Goal: Task Accomplishment & Management: Manage account settings

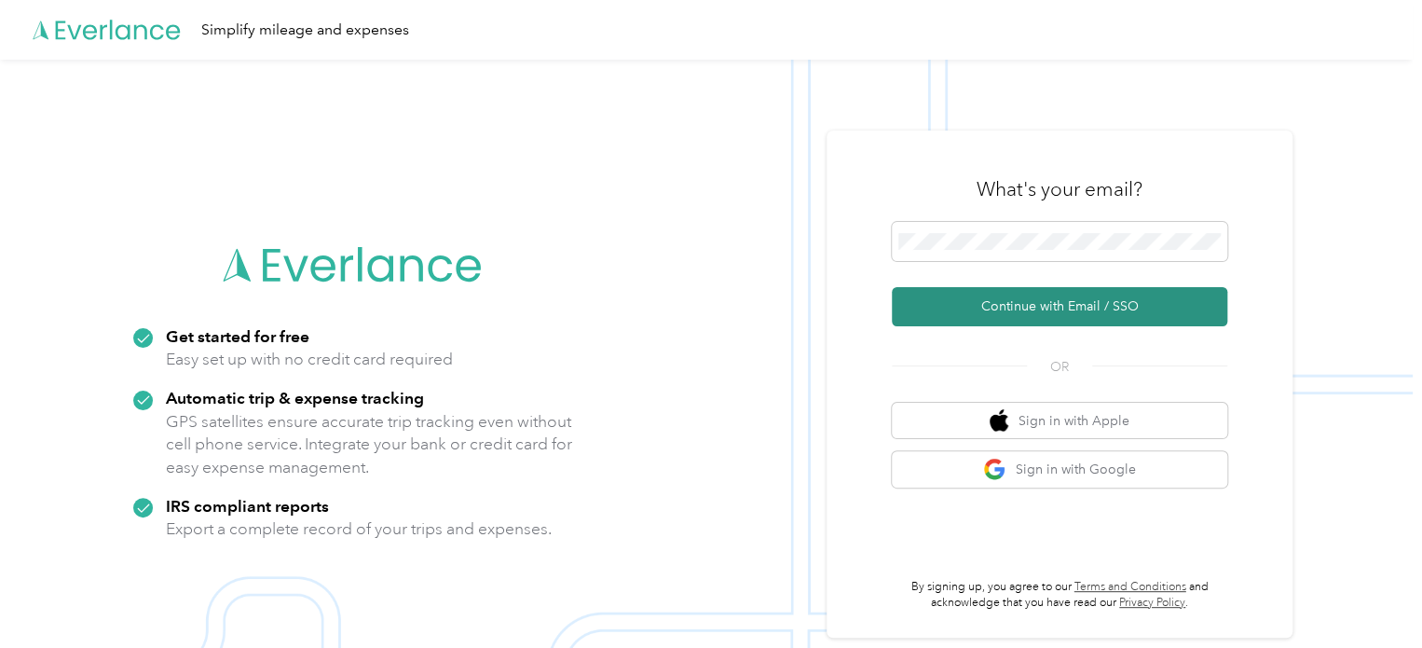
click at [1068, 305] on button "Continue with Email / SSO" at bounding box center [1060, 306] width 336 height 39
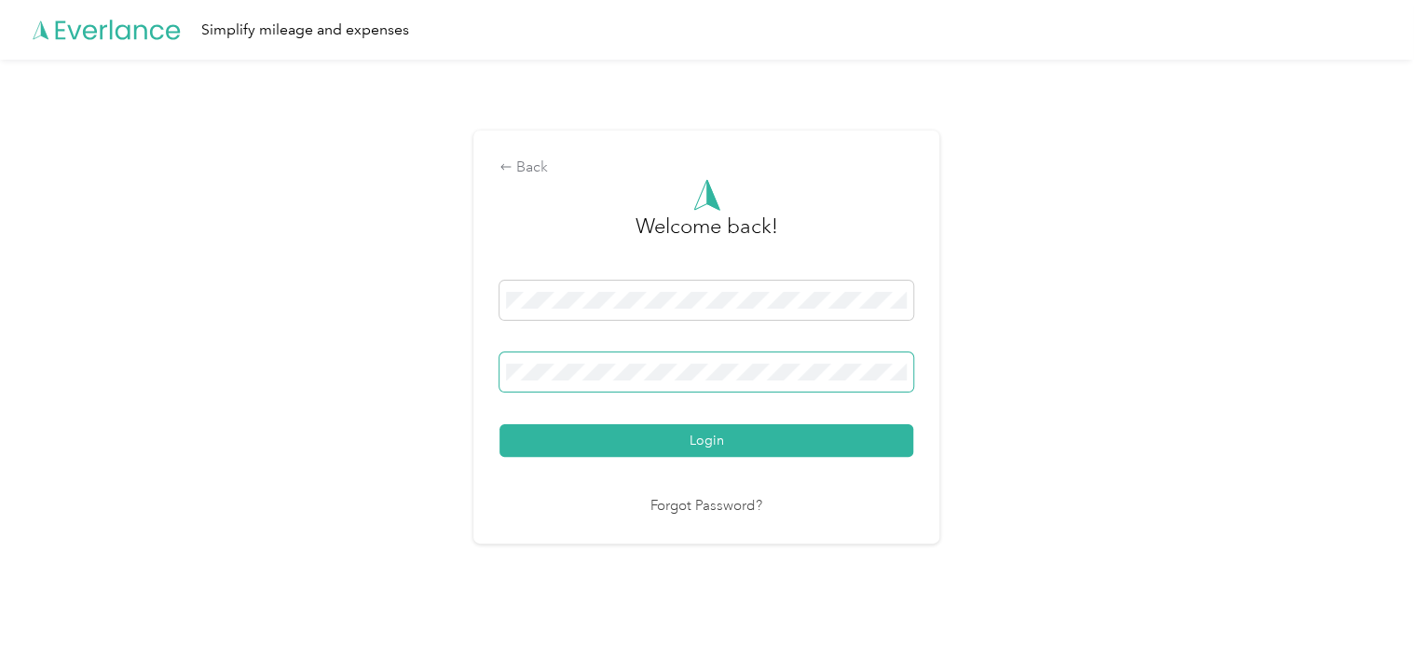
click at [500, 424] on button "Login" at bounding box center [707, 440] width 414 height 33
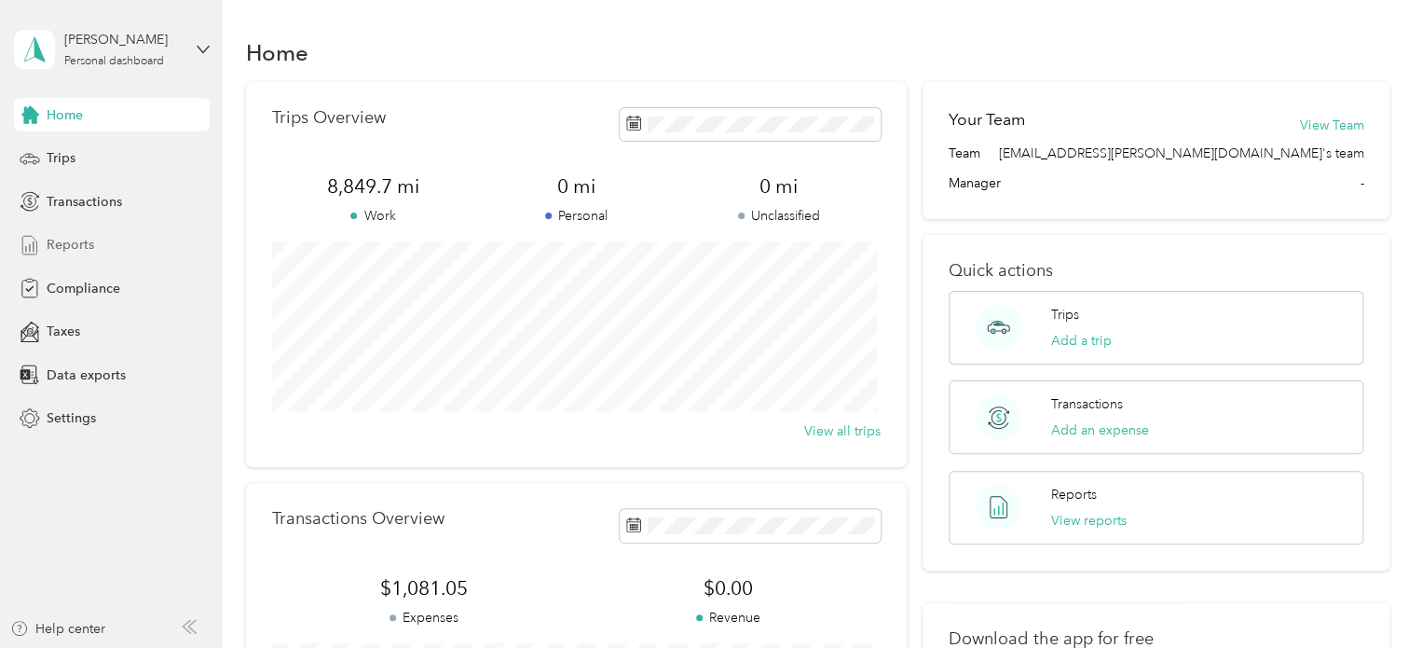
click at [72, 253] on span "Reports" at bounding box center [71, 245] width 48 height 20
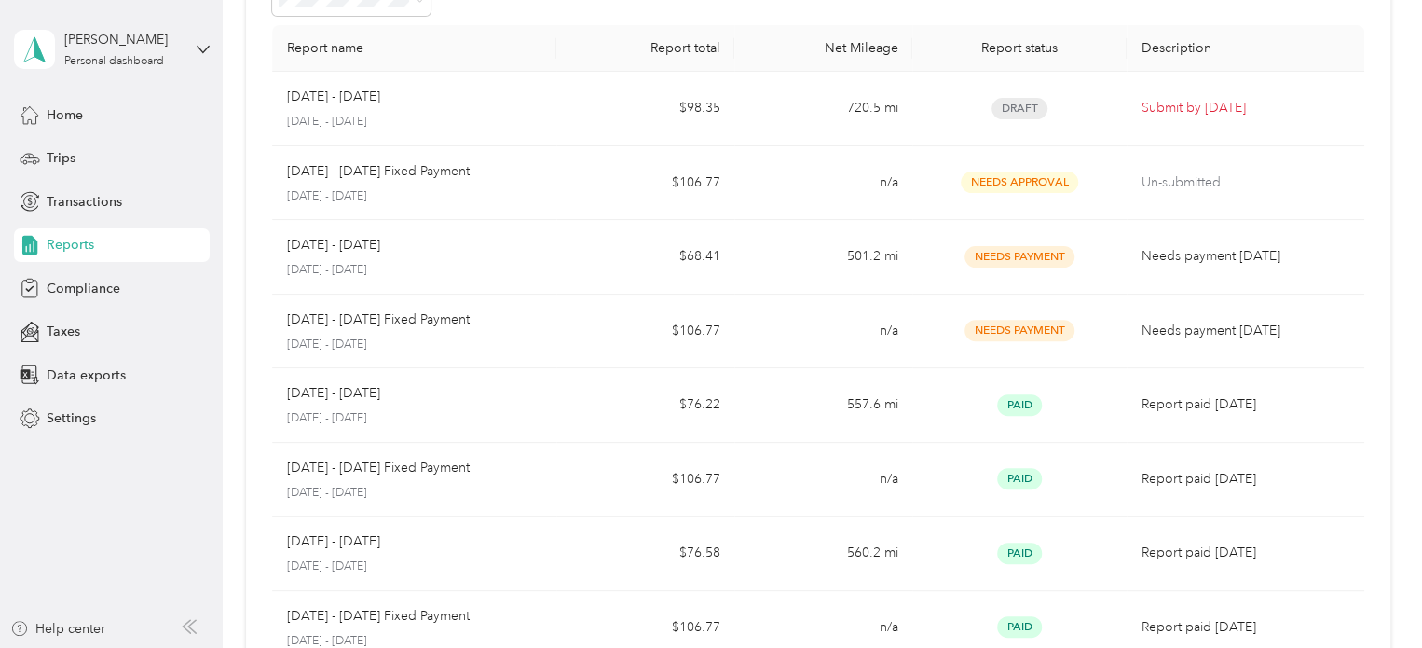
scroll to position [128, 0]
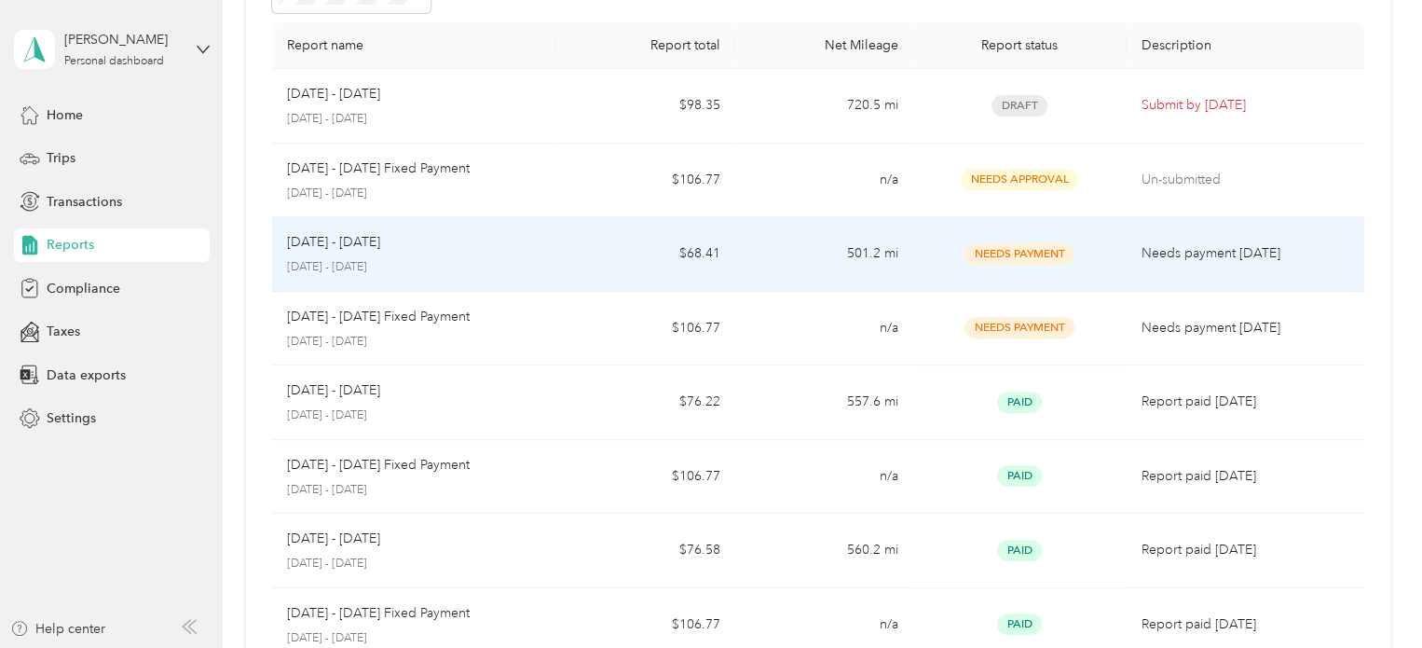
click at [1168, 269] on td "Needs payment [DATE]" at bounding box center [1246, 254] width 238 height 75
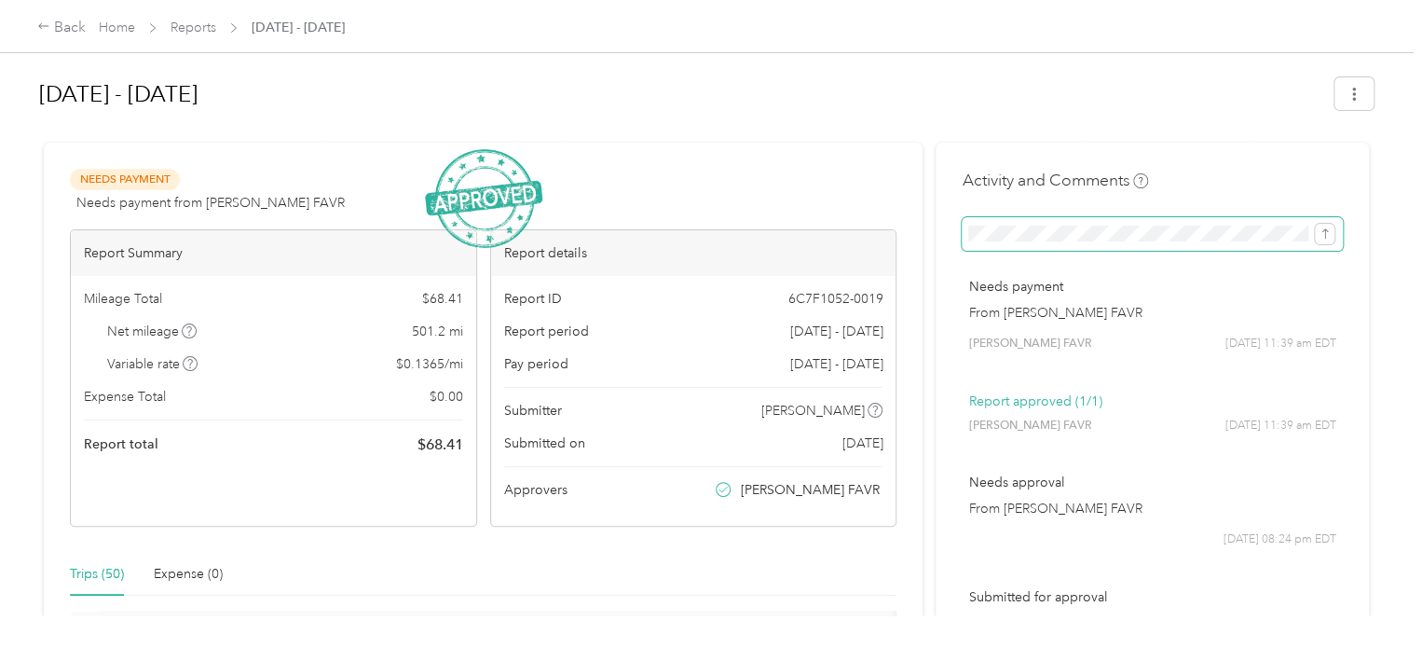
click at [1197, 278] on p "Needs payment" at bounding box center [1153, 287] width 368 height 20
click at [1319, 228] on icon "submit" at bounding box center [1325, 233] width 13 height 13
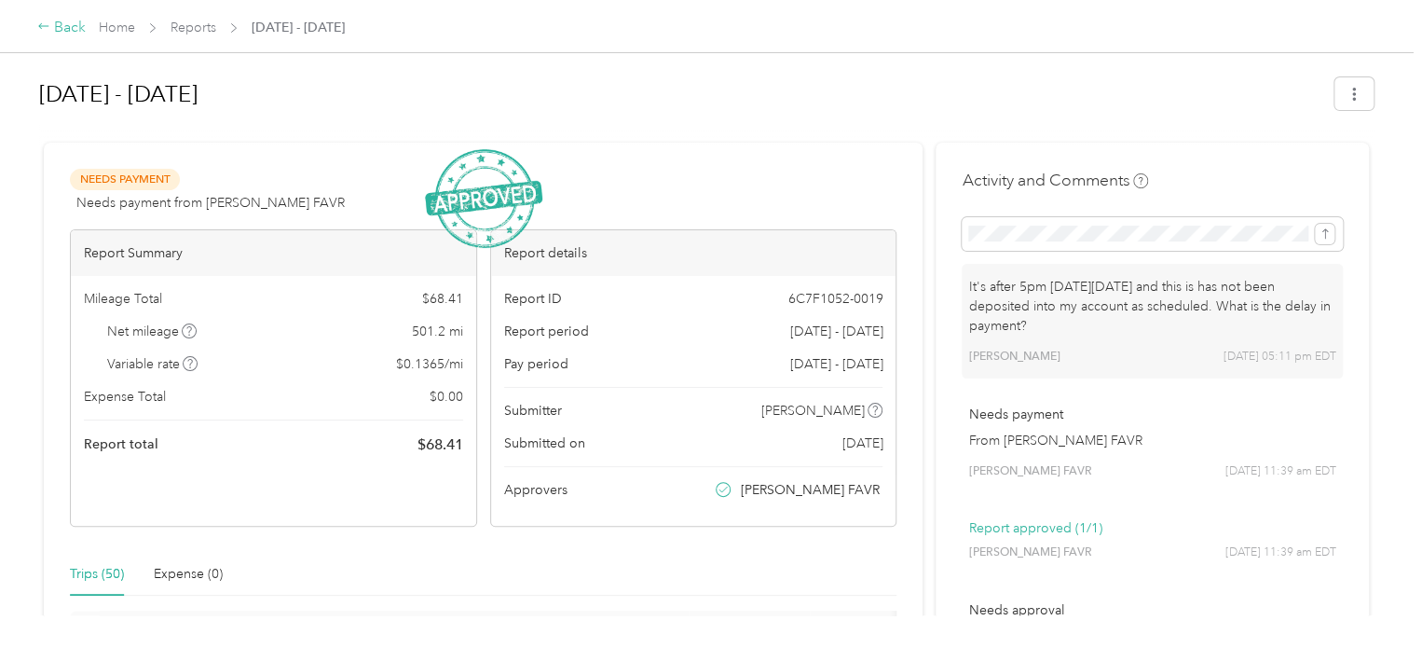
click at [70, 29] on div "Back" at bounding box center [61, 28] width 48 height 22
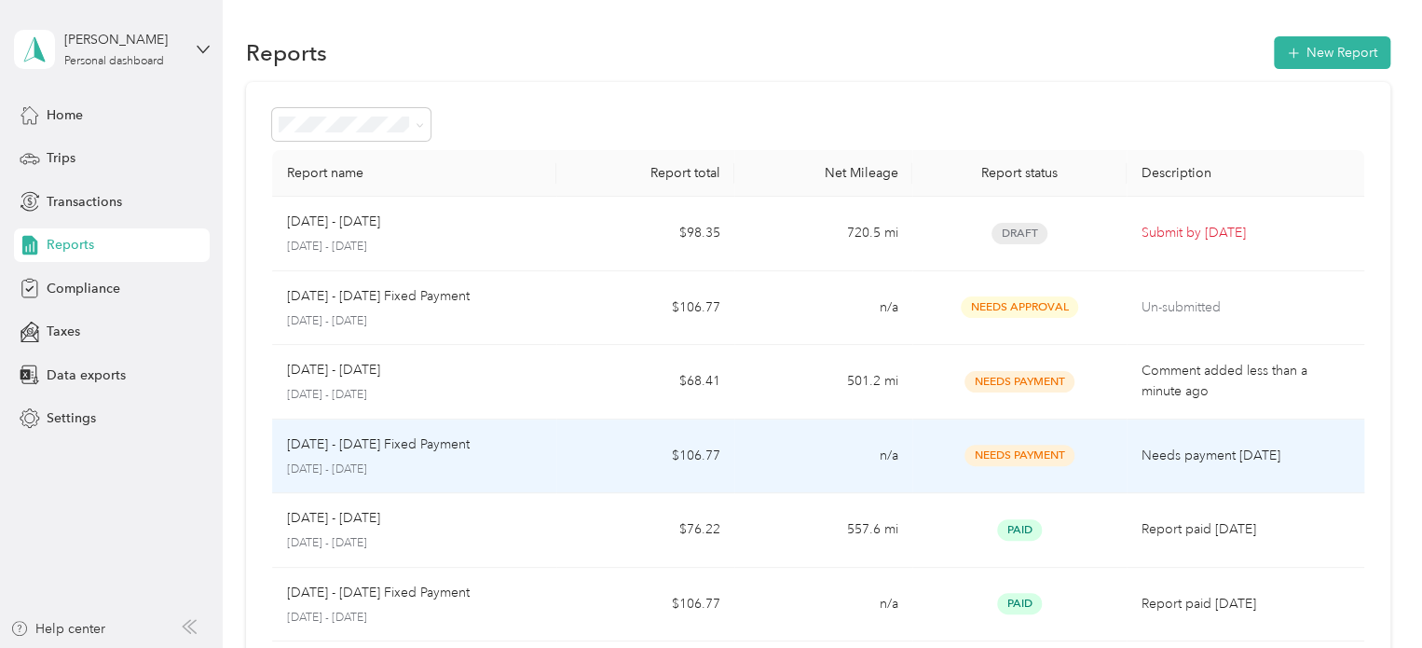
click at [1171, 454] on p "Needs payment [DATE]" at bounding box center [1246, 456] width 208 height 21
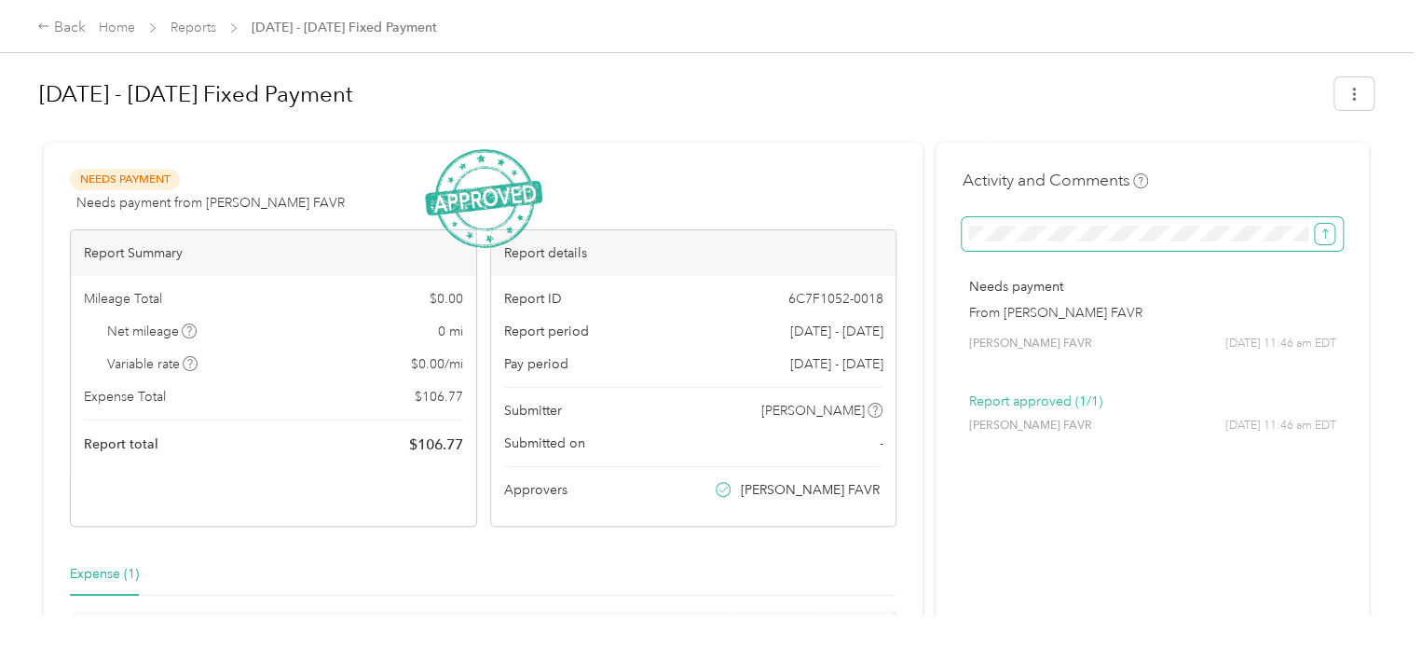
click at [1325, 237] on icon "submit" at bounding box center [1325, 233] width 13 height 13
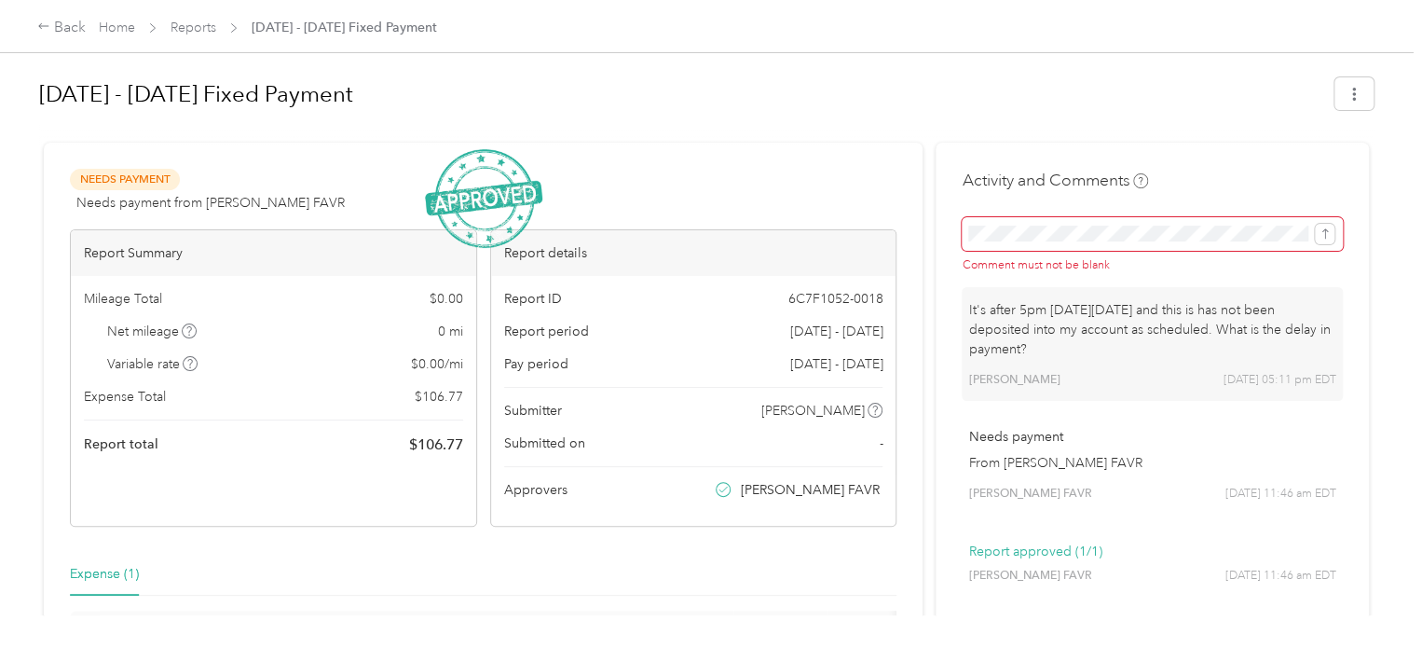
click at [1001, 338] on p "It's after 5pm [DATE][DATE] and this is has not been deposited into my account …" at bounding box center [1153, 329] width 368 height 59
click at [59, 24] on div "Back" at bounding box center [61, 28] width 48 height 22
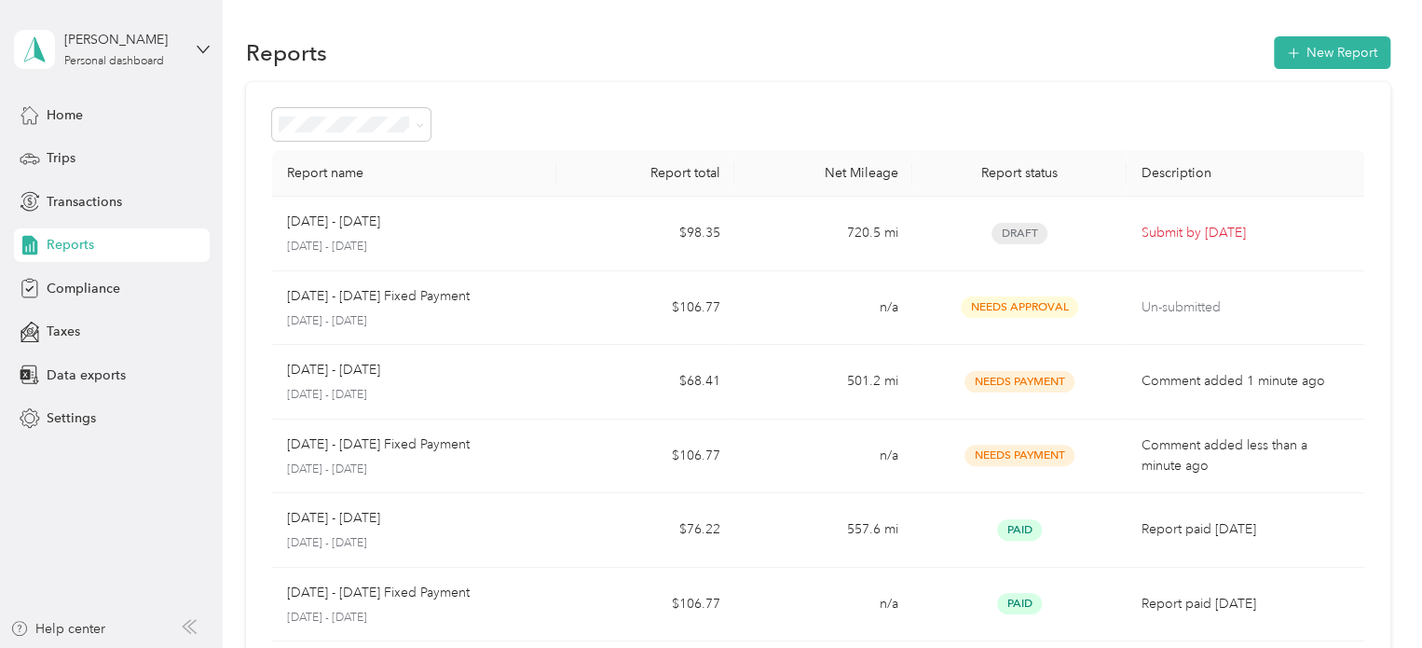
click at [856, 32] on div "Reports New Report Report name Report total Net Mileage Report status Descripti…" at bounding box center [818, 559] width 1190 height 1118
click at [78, 117] on span "Home" at bounding box center [65, 115] width 36 height 20
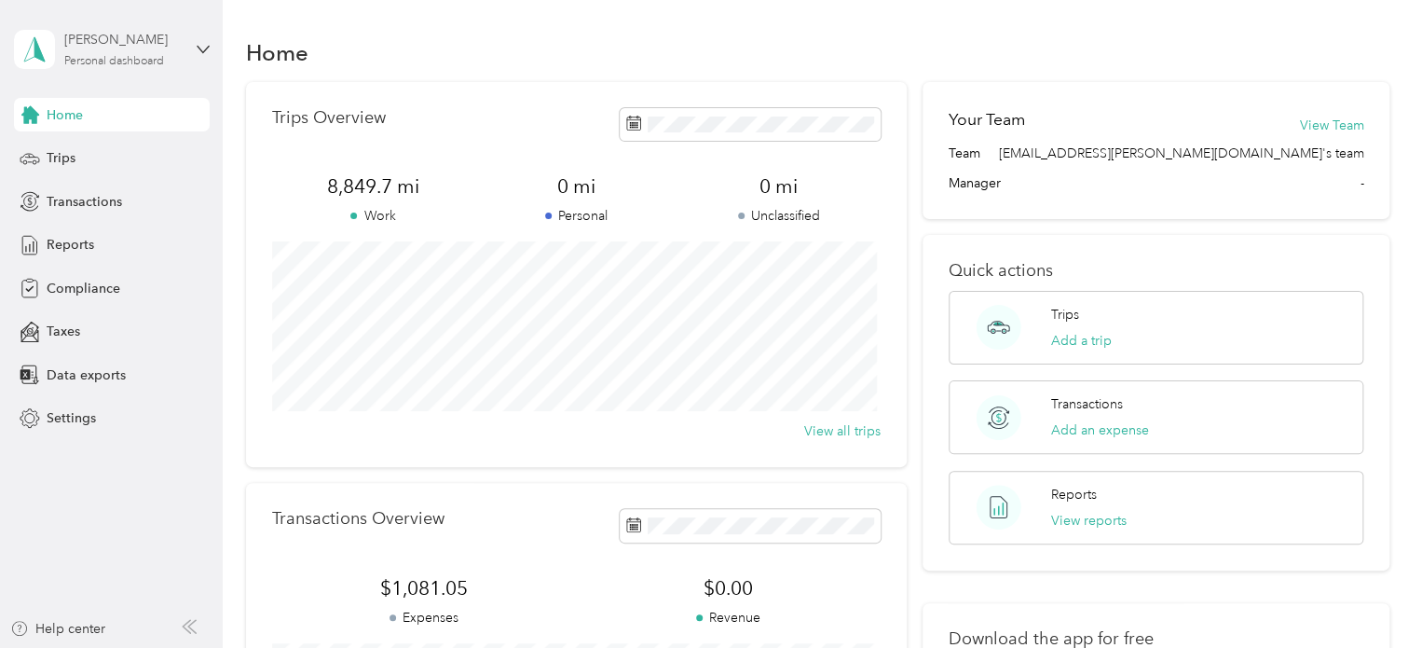
click at [147, 47] on div "[PERSON_NAME]" at bounding box center [122, 40] width 117 height 20
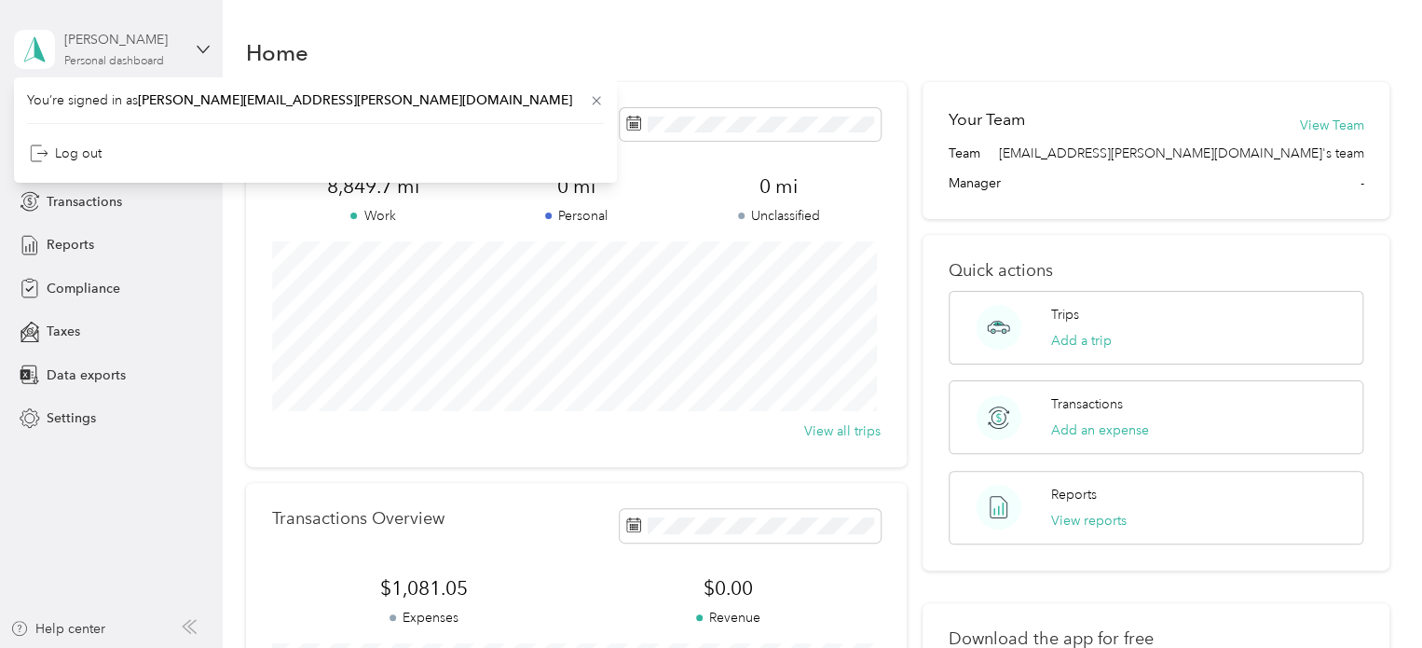
click at [147, 47] on div "[PERSON_NAME]" at bounding box center [122, 40] width 117 height 20
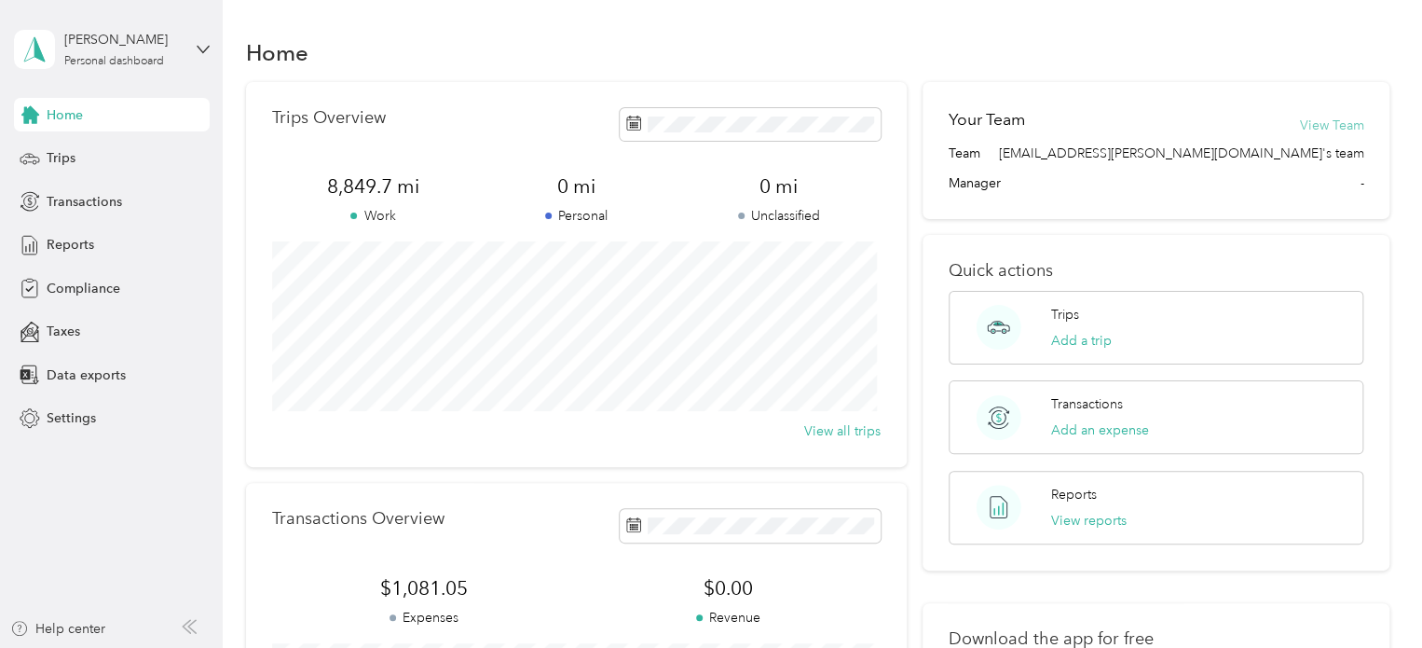
click at [1337, 132] on button "View Team" at bounding box center [1331, 126] width 64 height 20
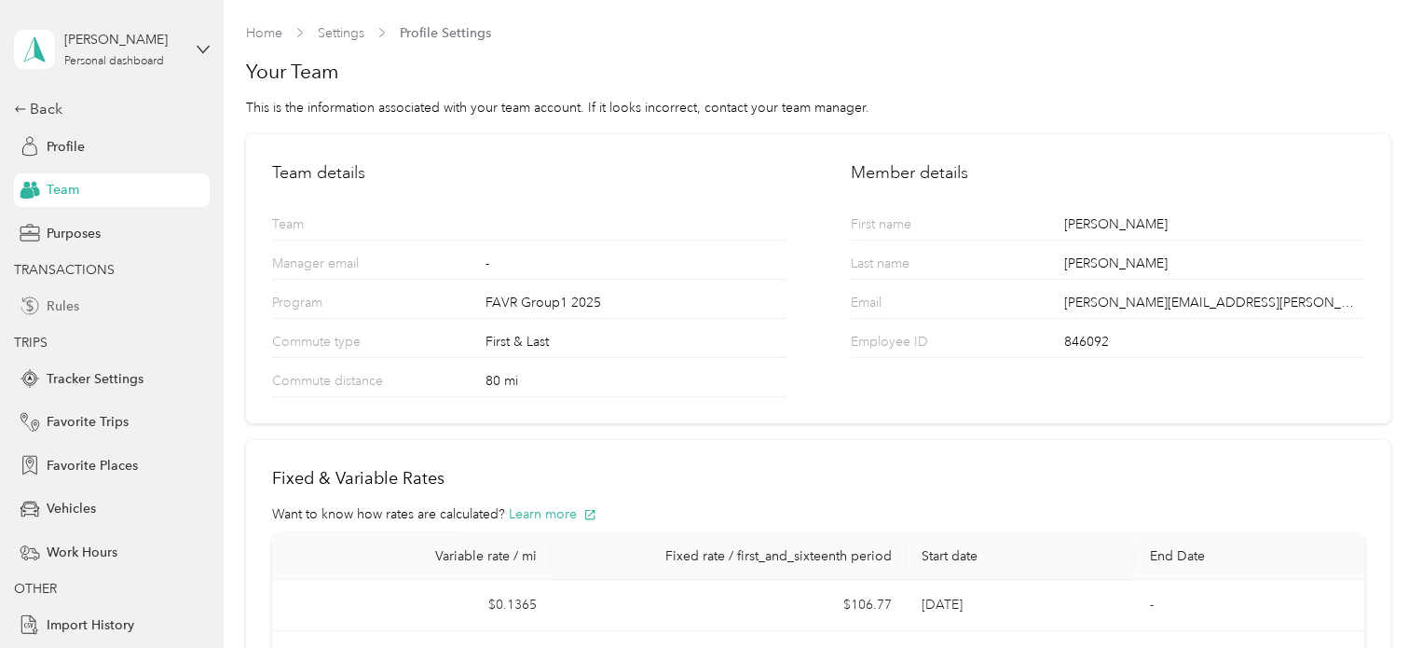
click at [68, 295] on div "Rules" at bounding box center [112, 306] width 196 height 34
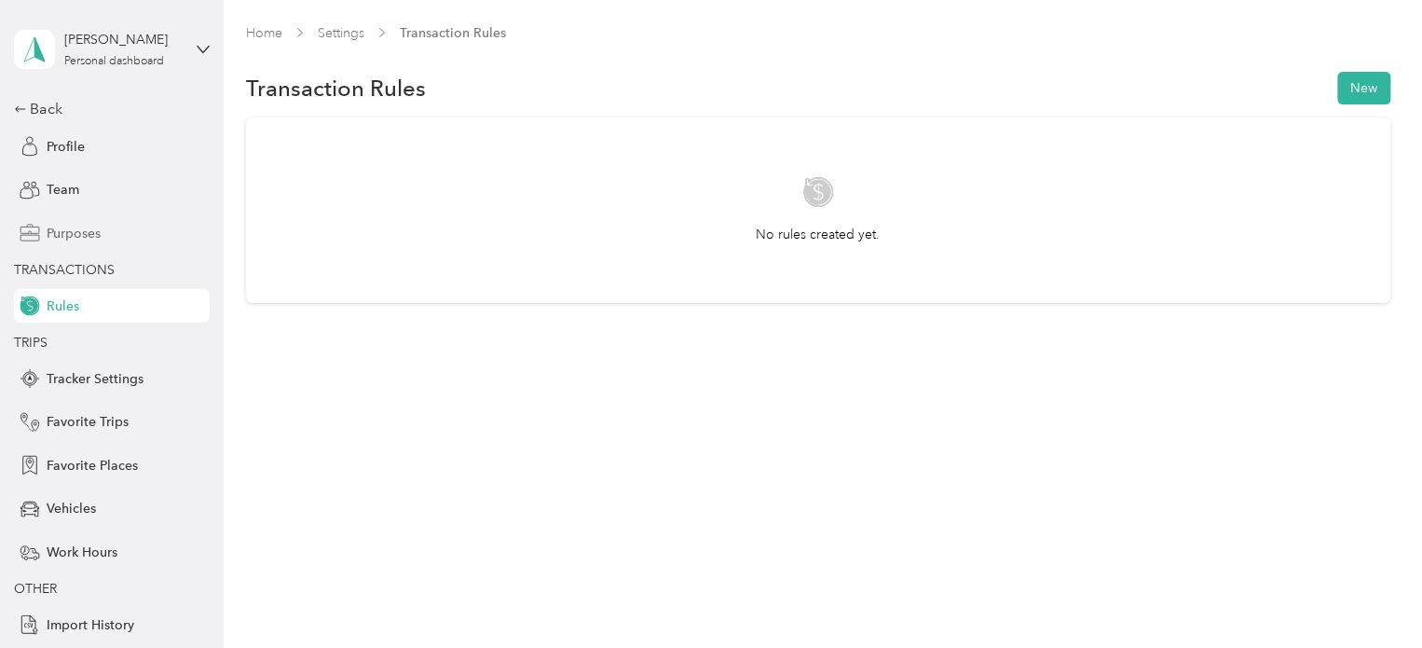
click at [71, 230] on span "Purposes" at bounding box center [74, 234] width 54 height 20
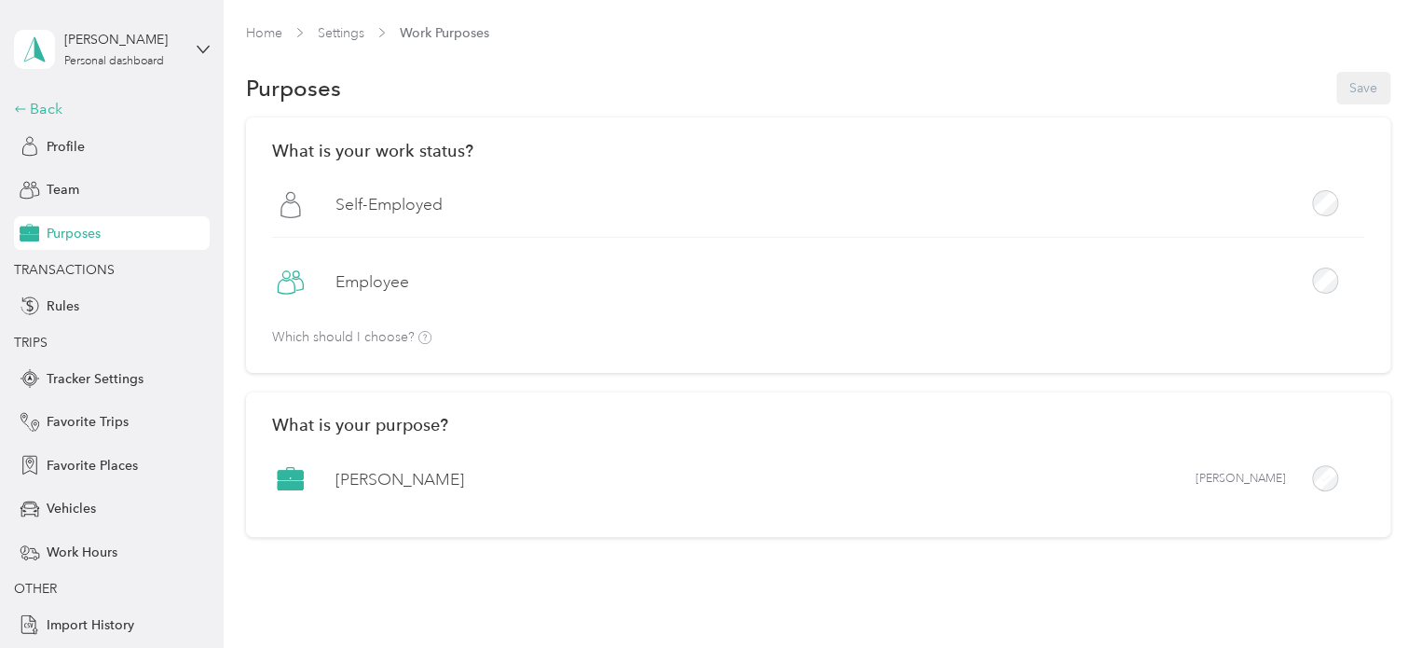
click at [44, 111] on div "Back" at bounding box center [107, 109] width 186 height 22
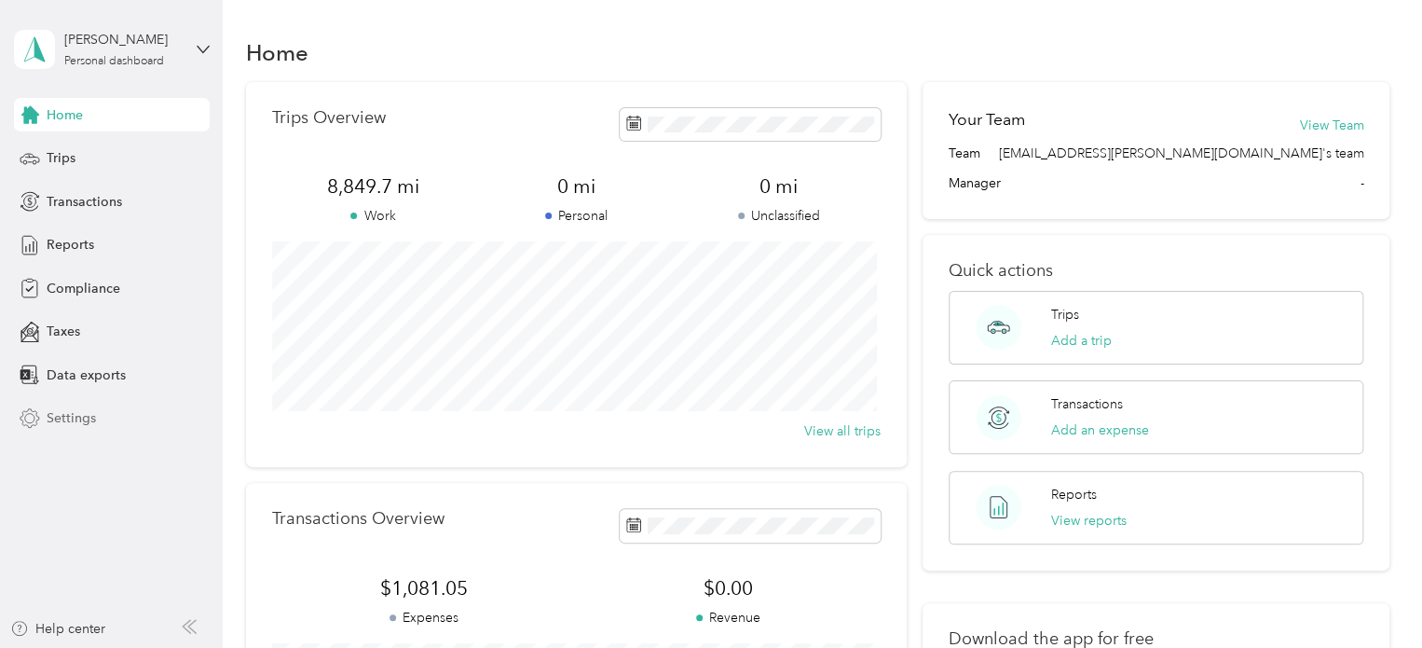
click at [75, 419] on span "Settings" at bounding box center [71, 418] width 49 height 20
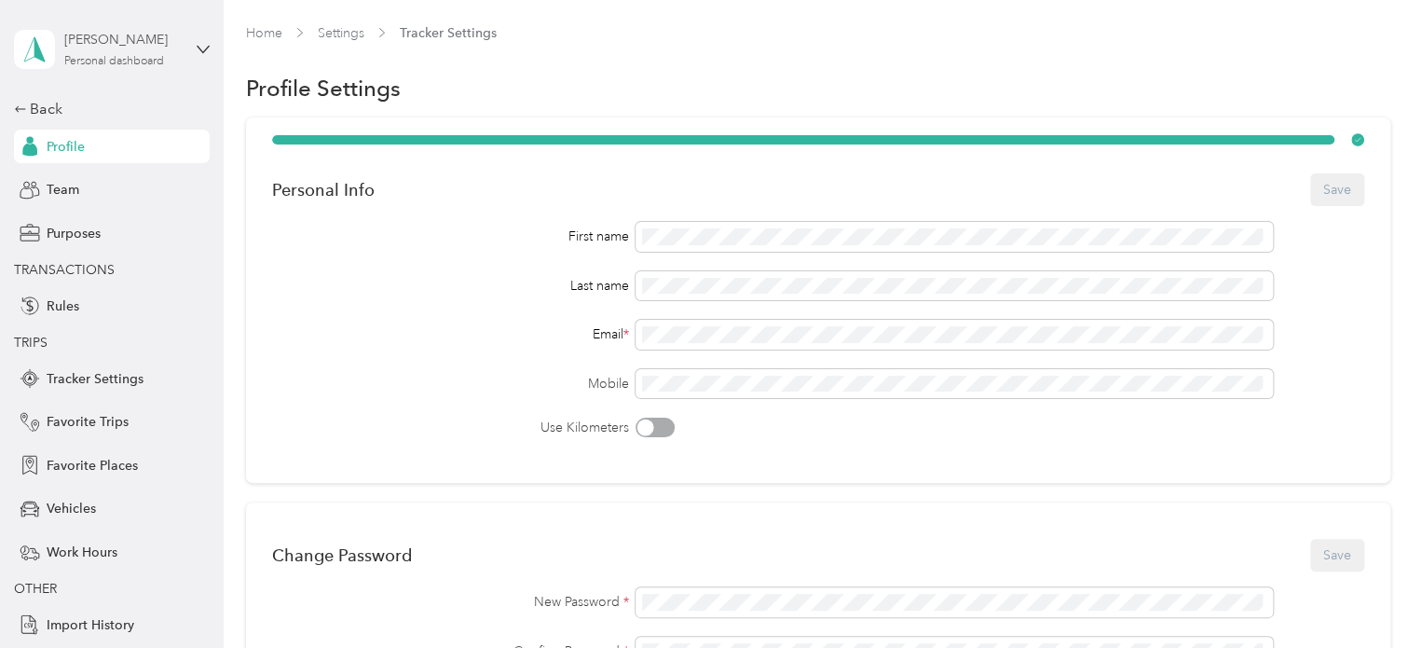
click at [99, 33] on div "[PERSON_NAME]" at bounding box center [122, 40] width 117 height 20
click at [653, 38] on div "Home Settings Tracker Settings" at bounding box center [818, 33] width 1145 height 20
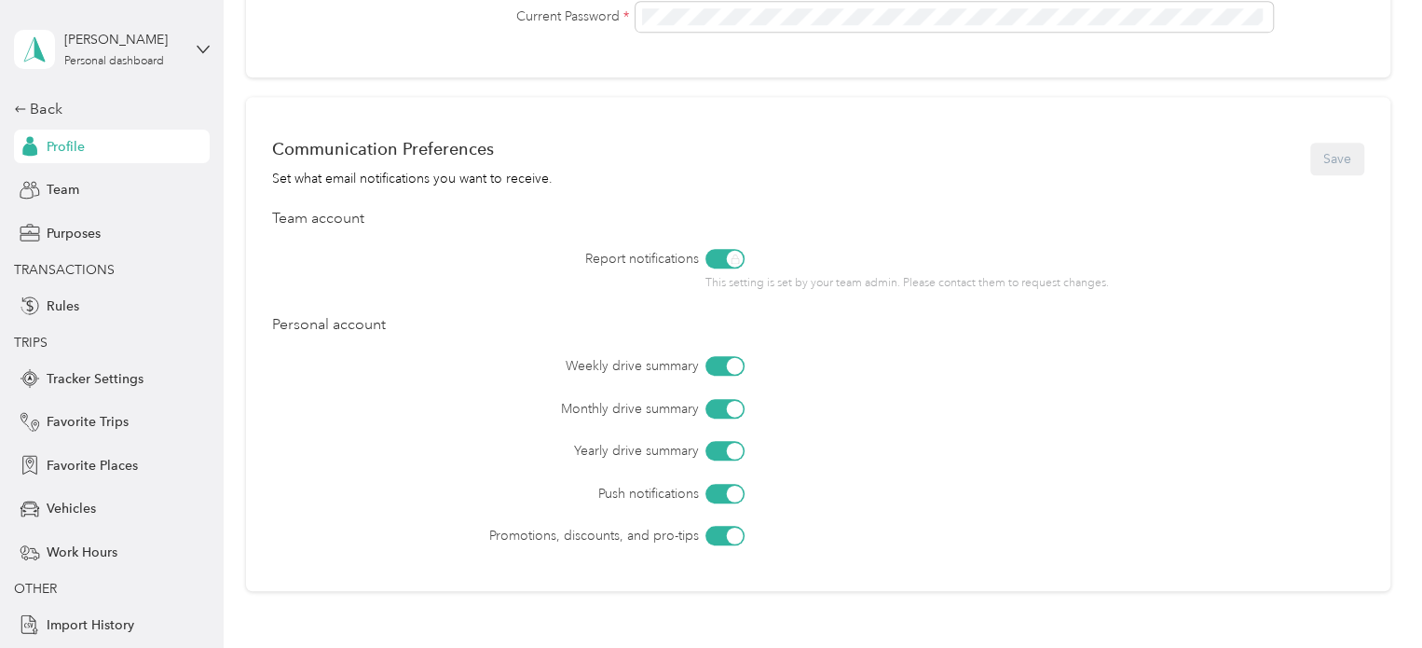
scroll to position [687, 0]
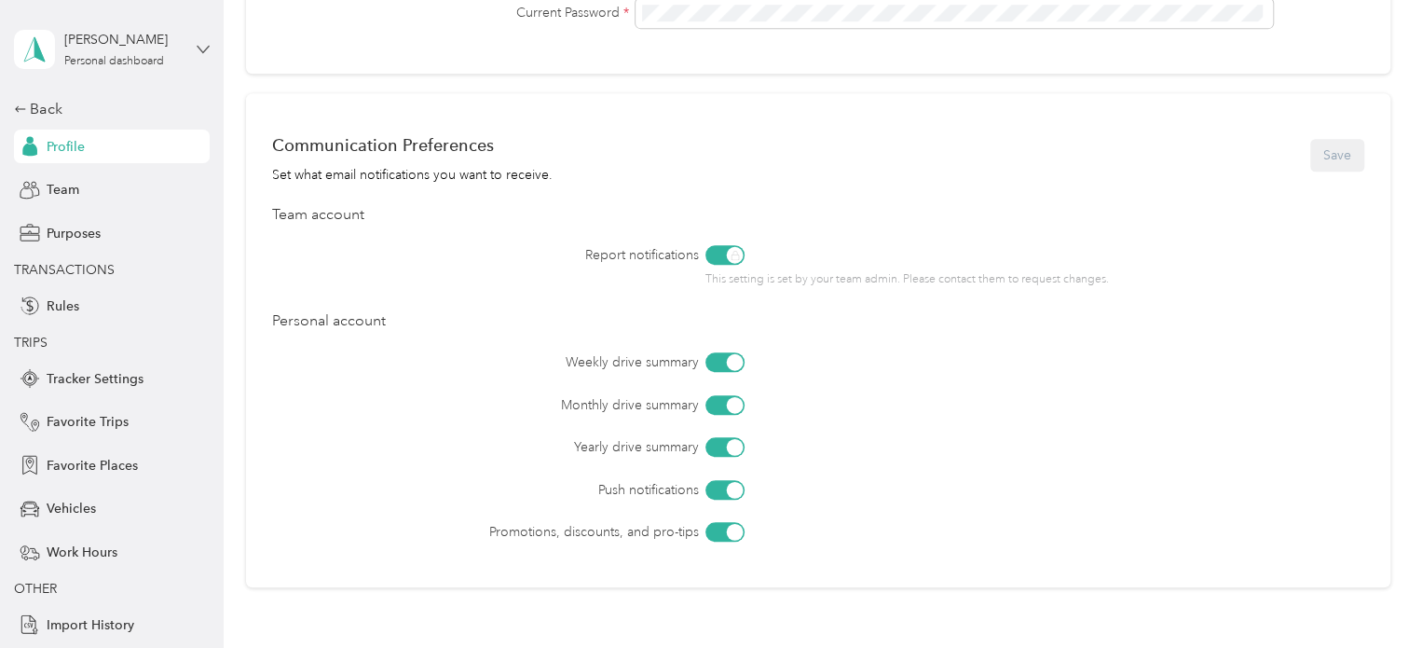
click at [197, 44] on icon at bounding box center [203, 49] width 13 height 13
click at [88, 152] on div "Log out" at bounding box center [59, 153] width 72 height 20
